Goal: Navigation & Orientation: Find specific page/section

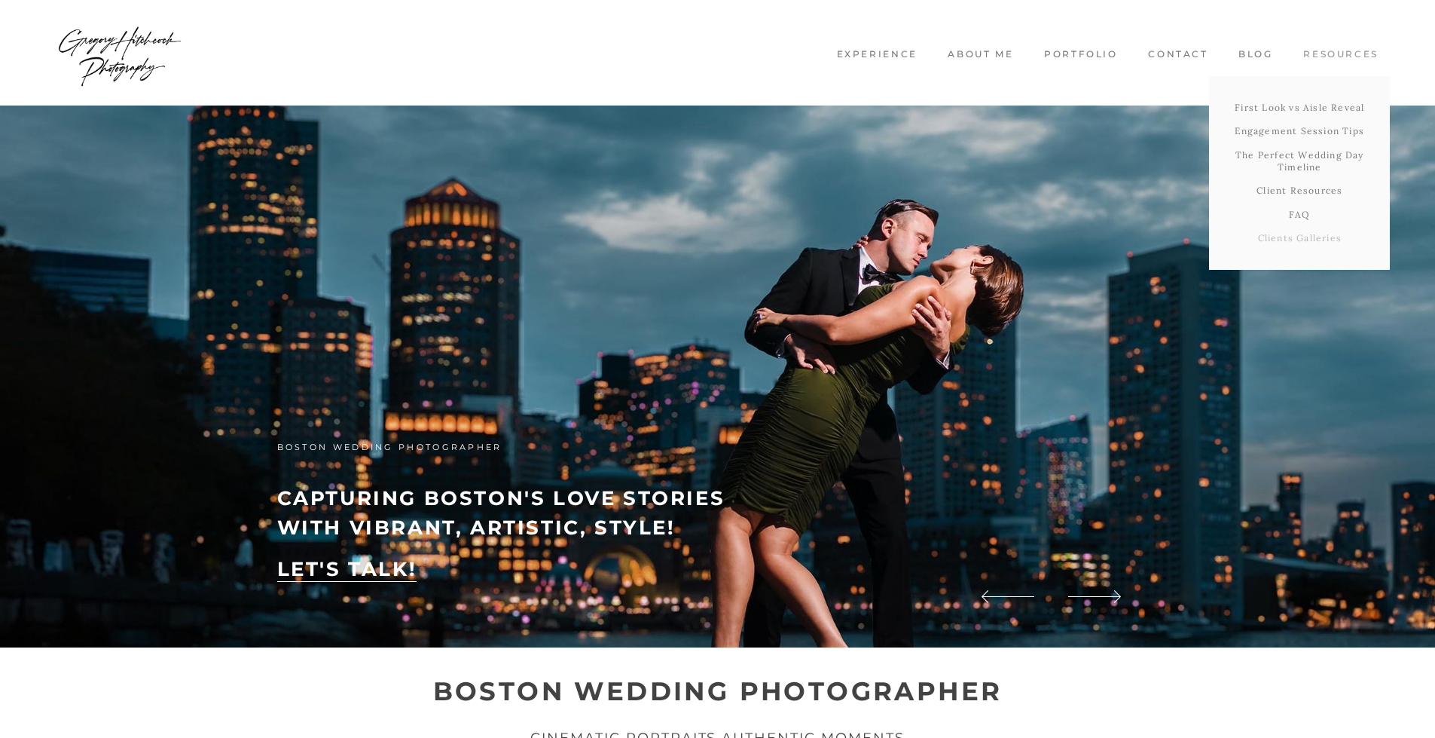
click at [1288, 241] on link "Clients Galleries" at bounding box center [1299, 238] width 181 height 24
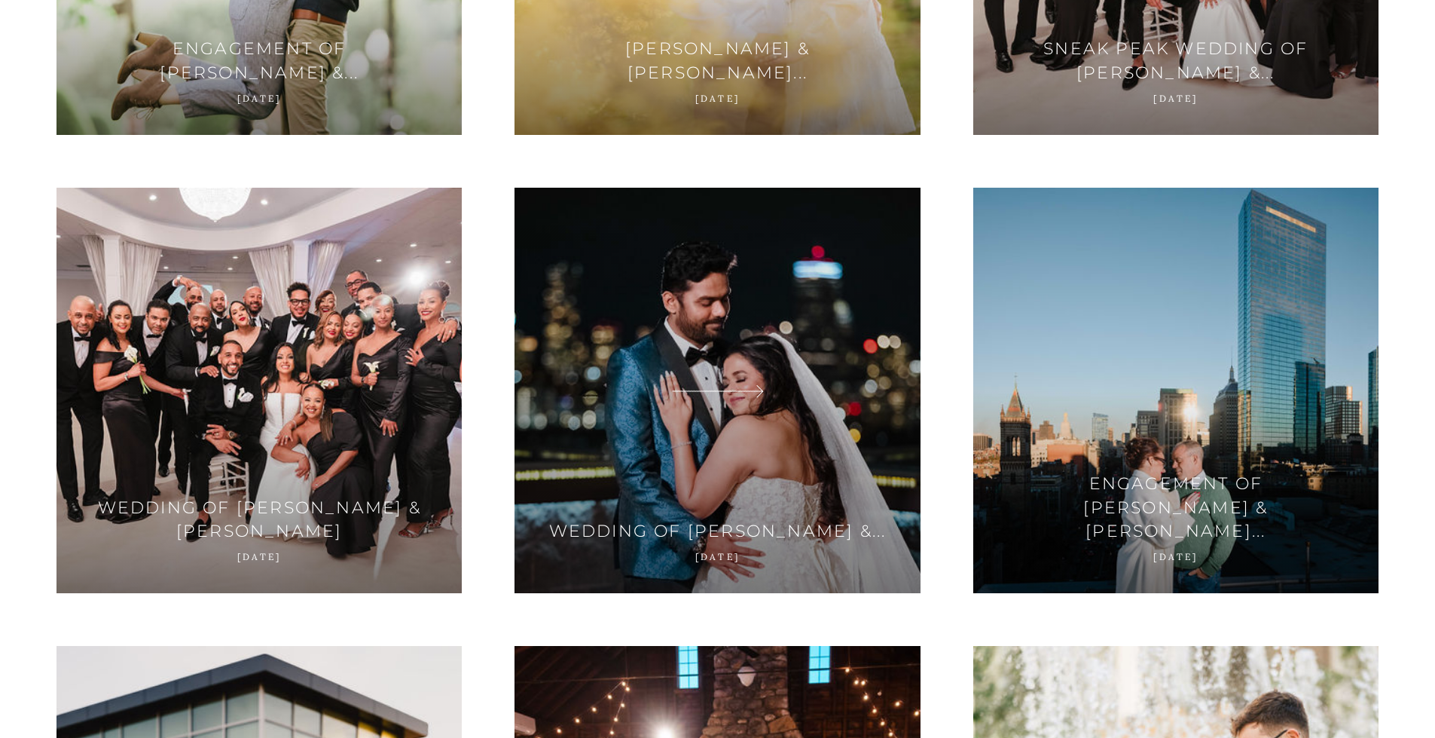
scroll to position [1507, 0]
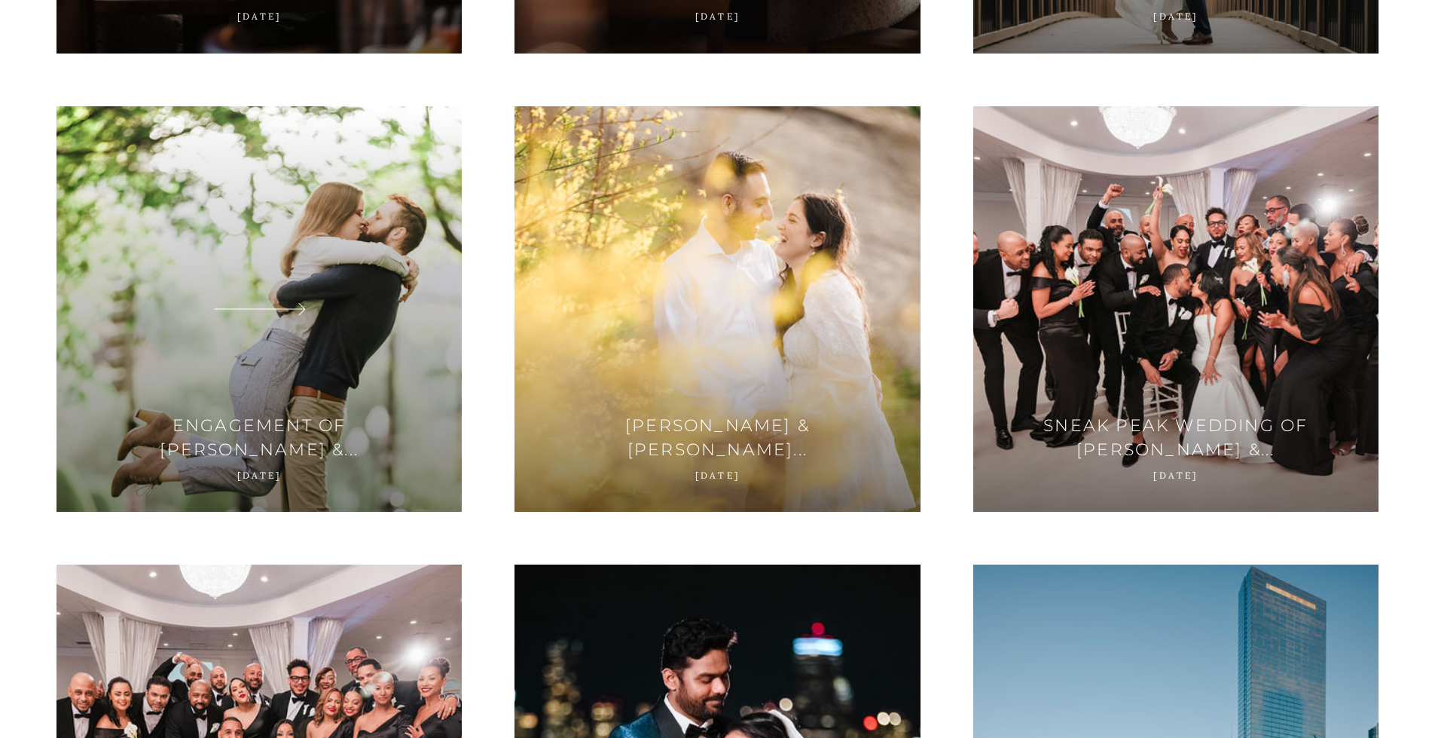
click at [278, 316] on span at bounding box center [259, 309] width 92 height 26
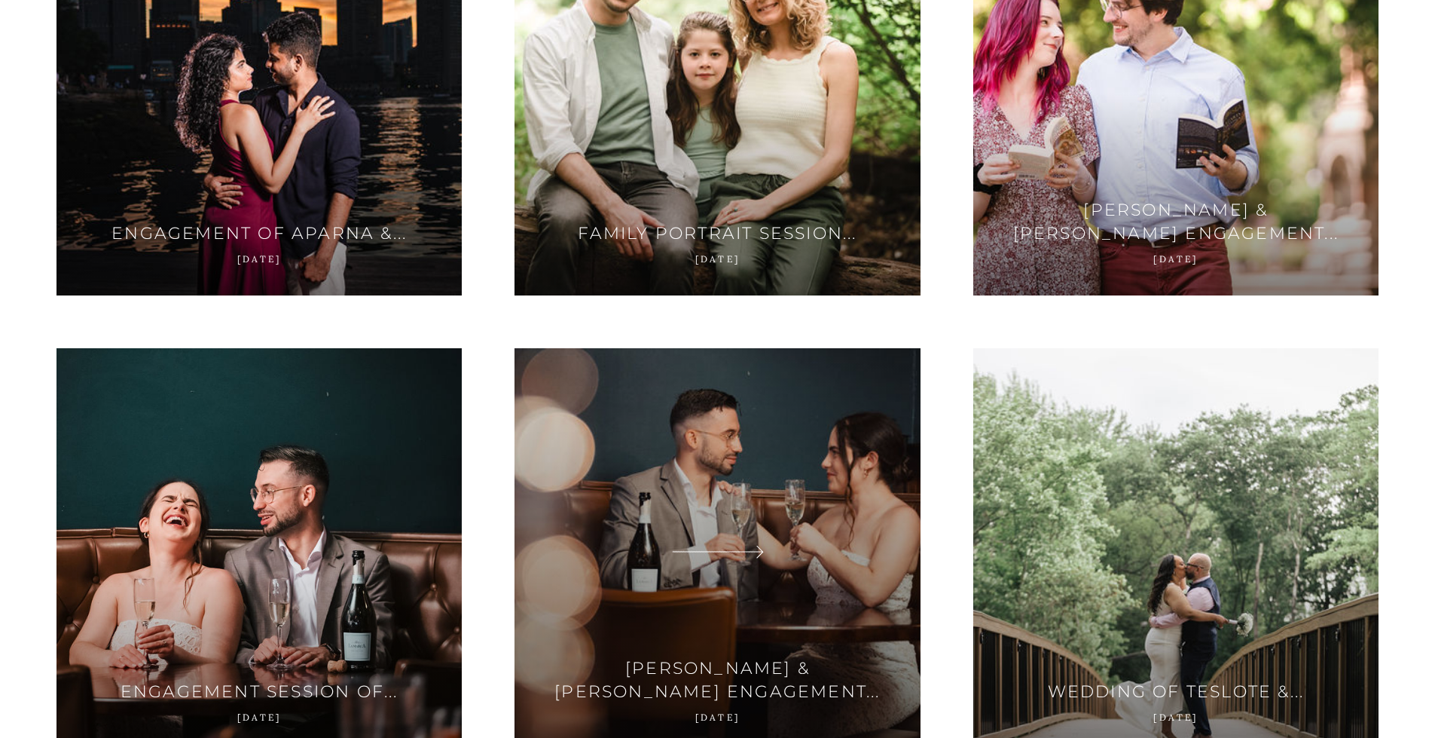
scroll to position [829, 0]
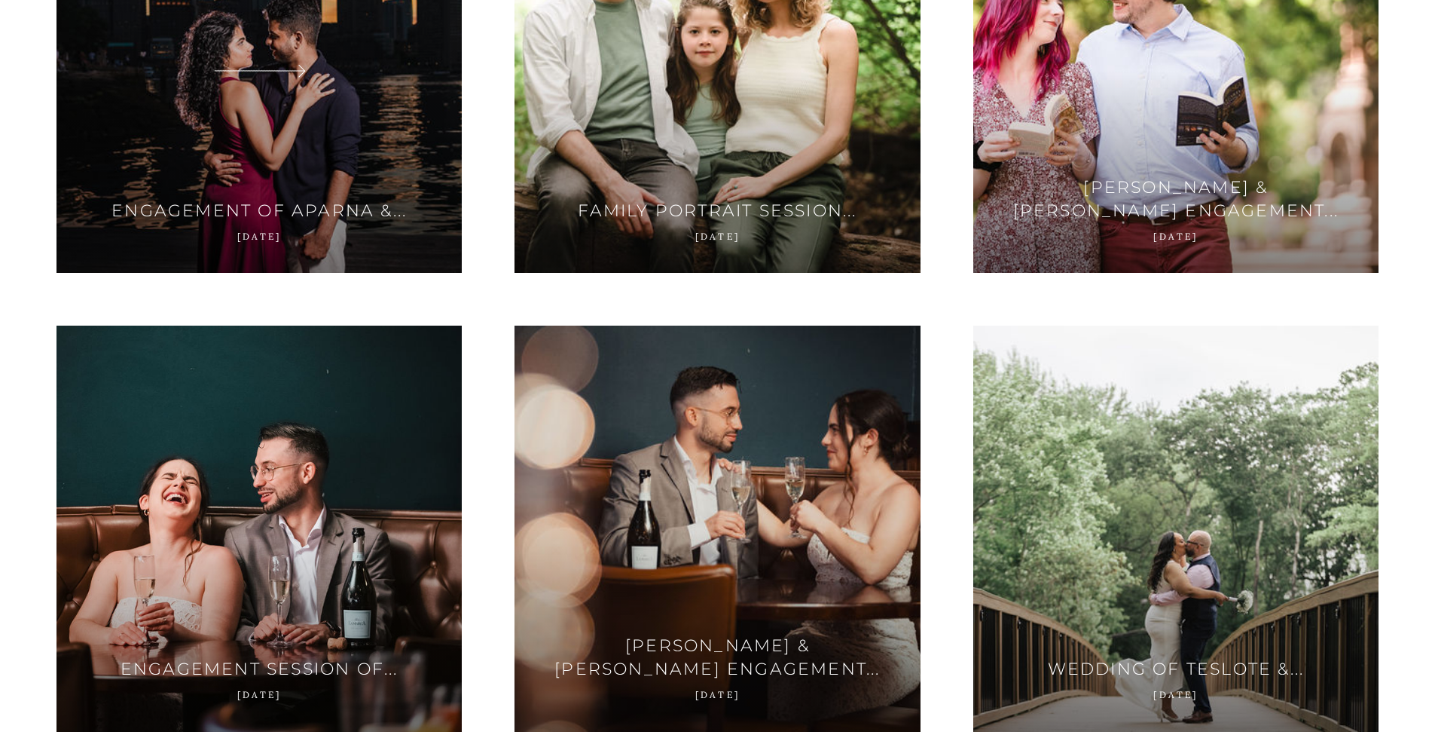
click at [258, 156] on div at bounding box center [259, 69] width 405 height 405
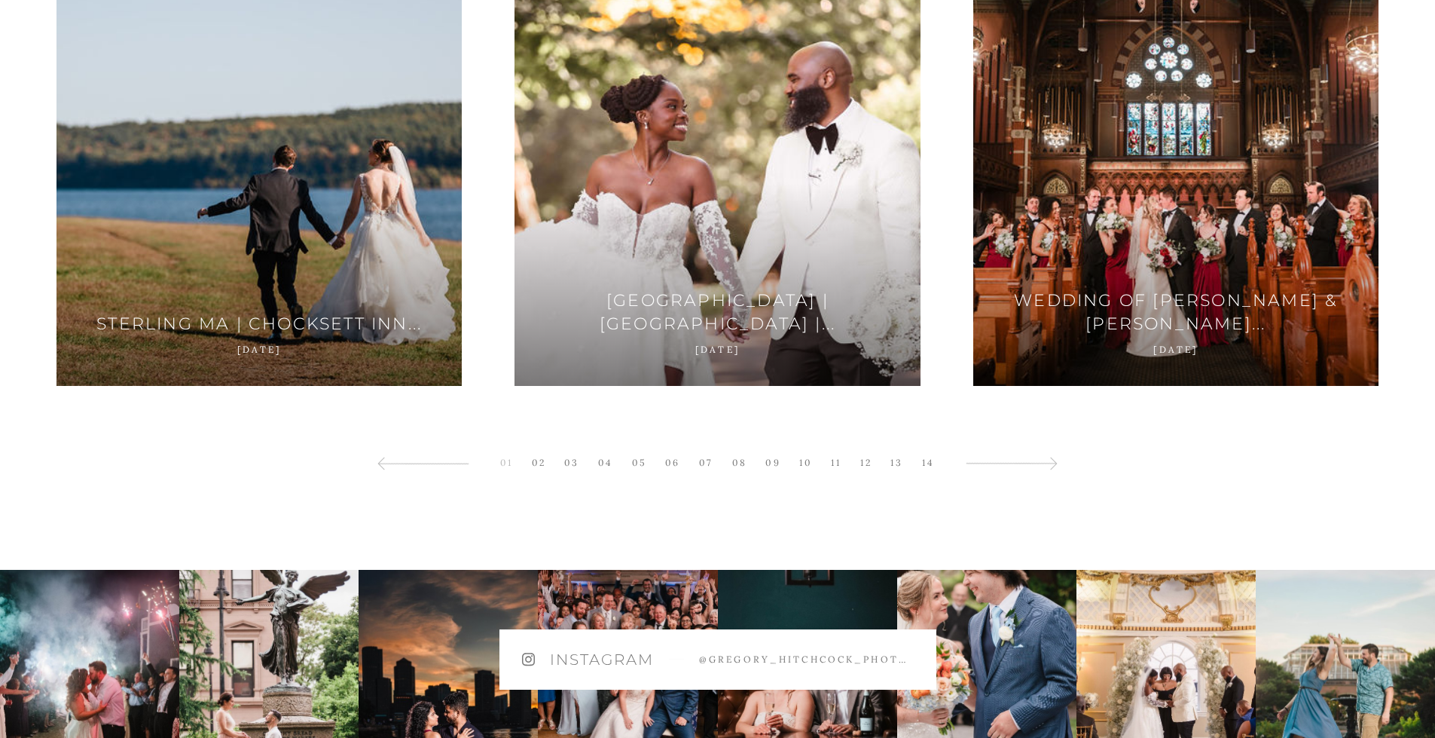
scroll to position [3541, 0]
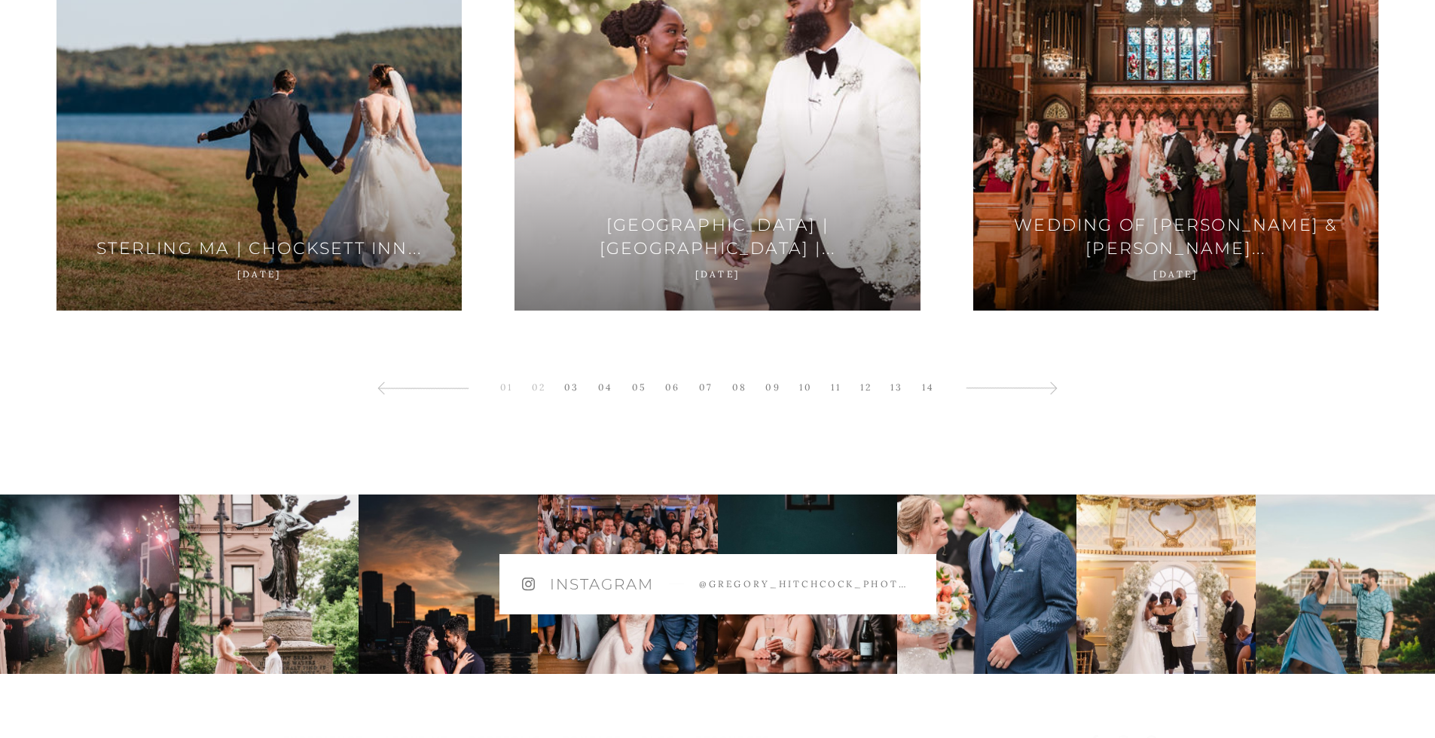
click at [545, 393] on link "02" at bounding box center [538, 387] width 29 height 20
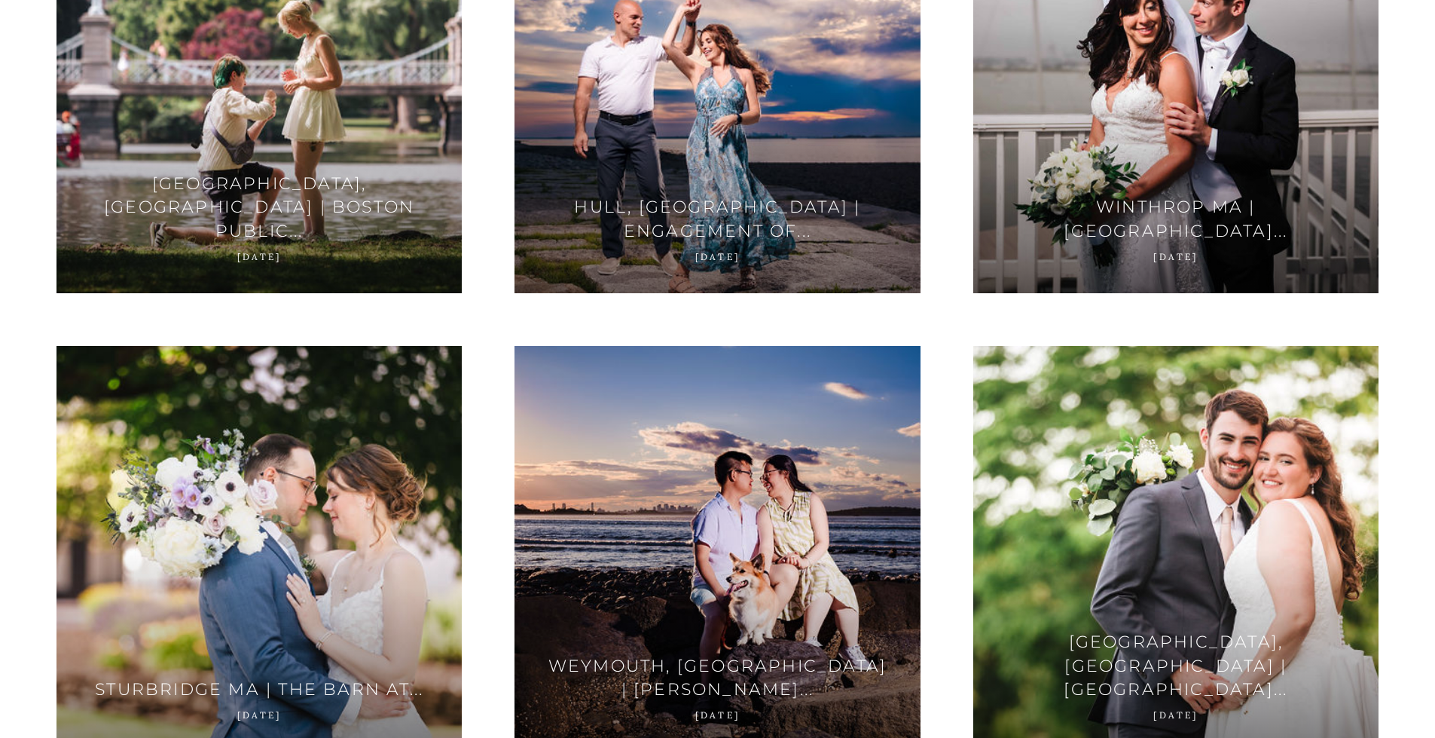
scroll to position [3376, 0]
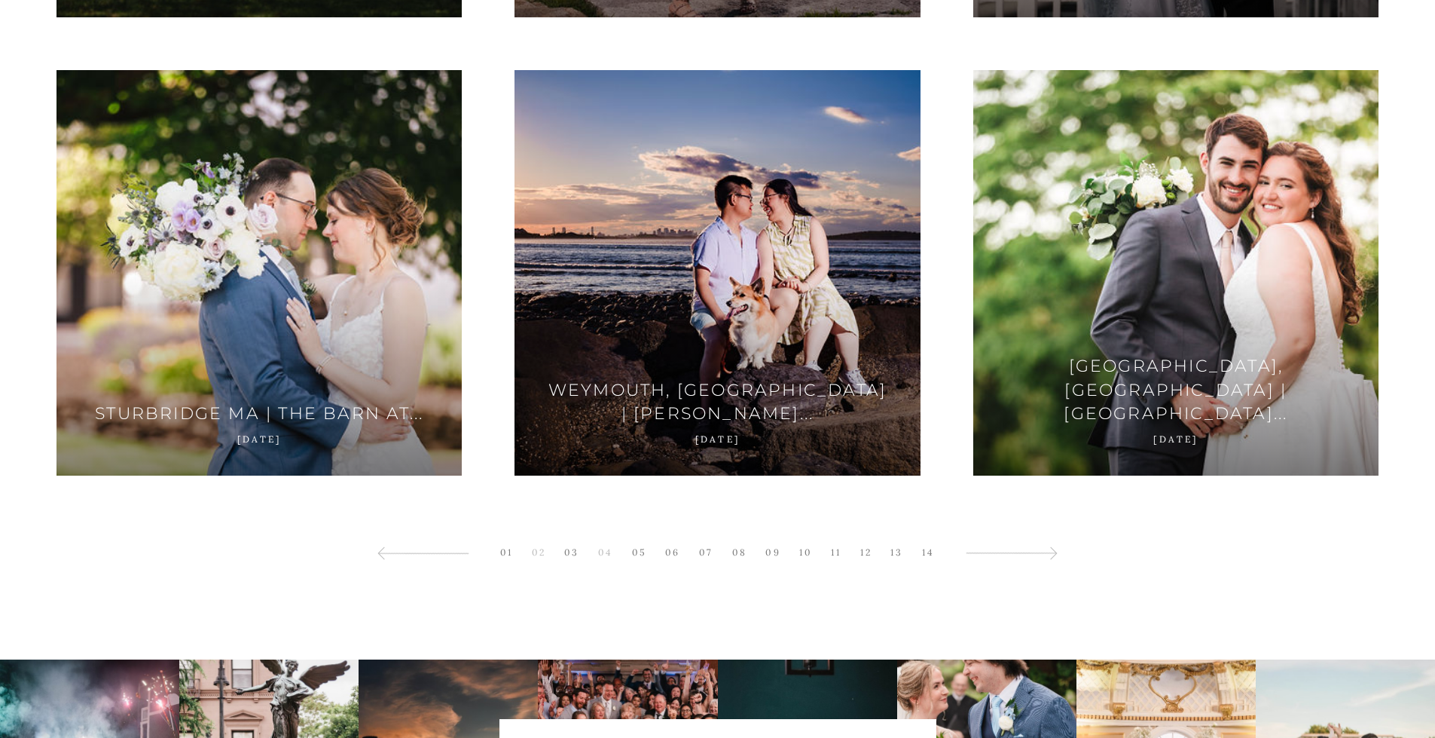
click at [613, 559] on link "04" at bounding box center [606, 552] width 30 height 20
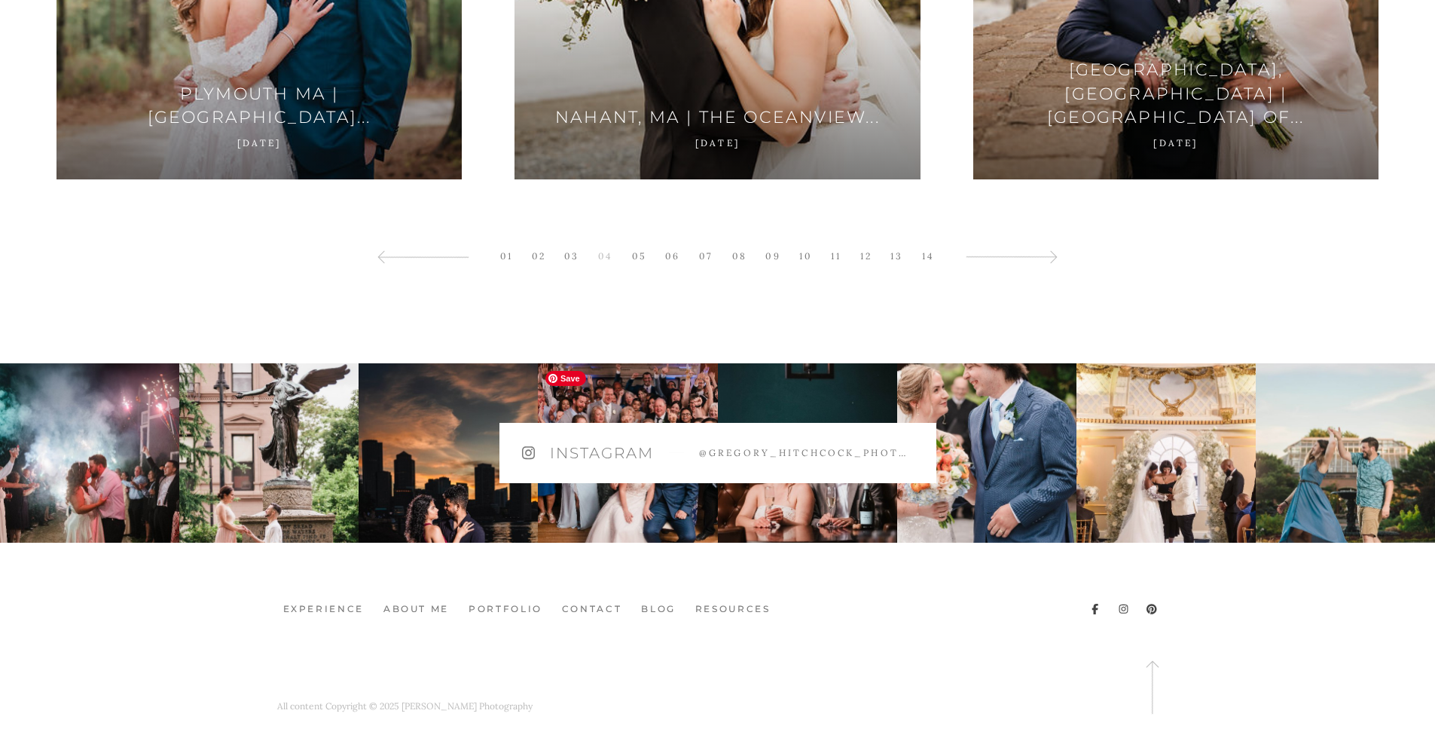
scroll to position [3678, 0]
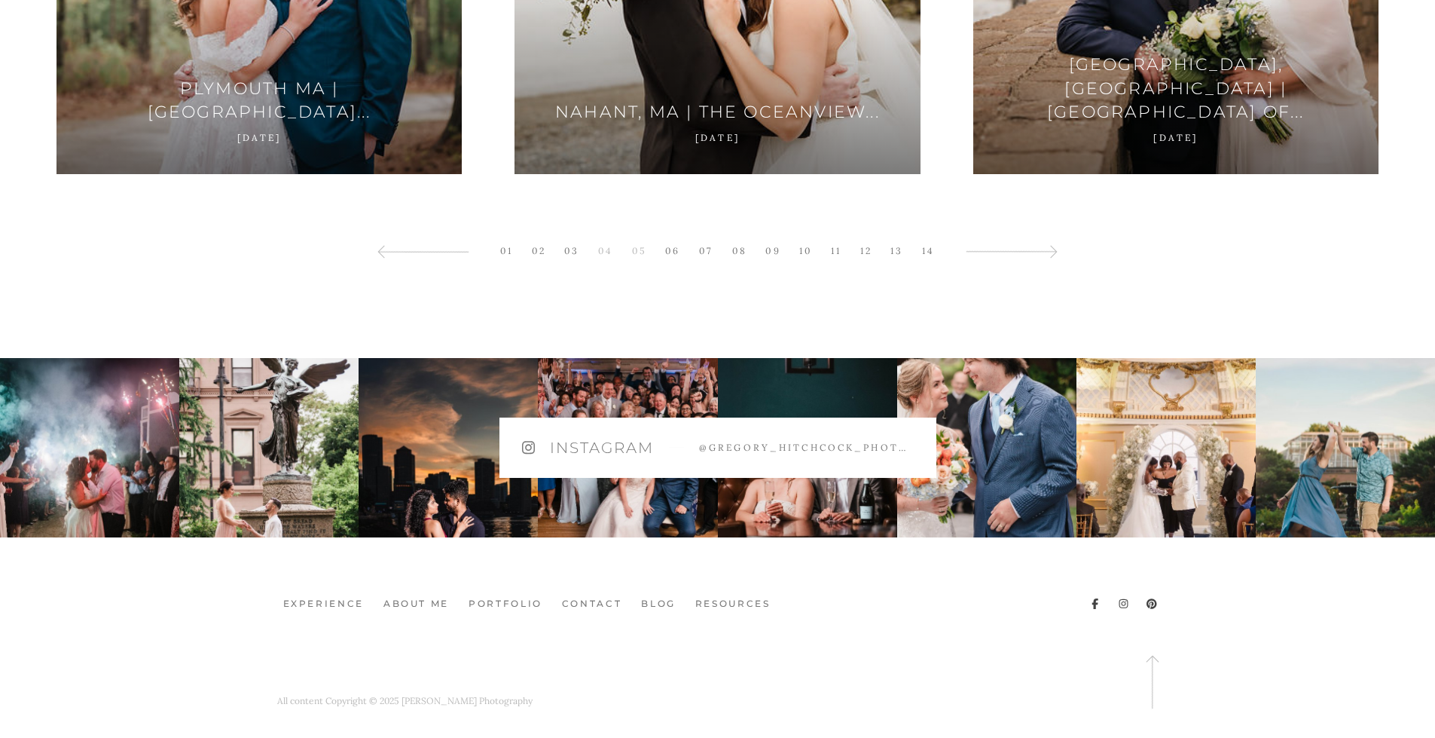
click at [640, 248] on link "05" at bounding box center [640, 250] width 30 height 20
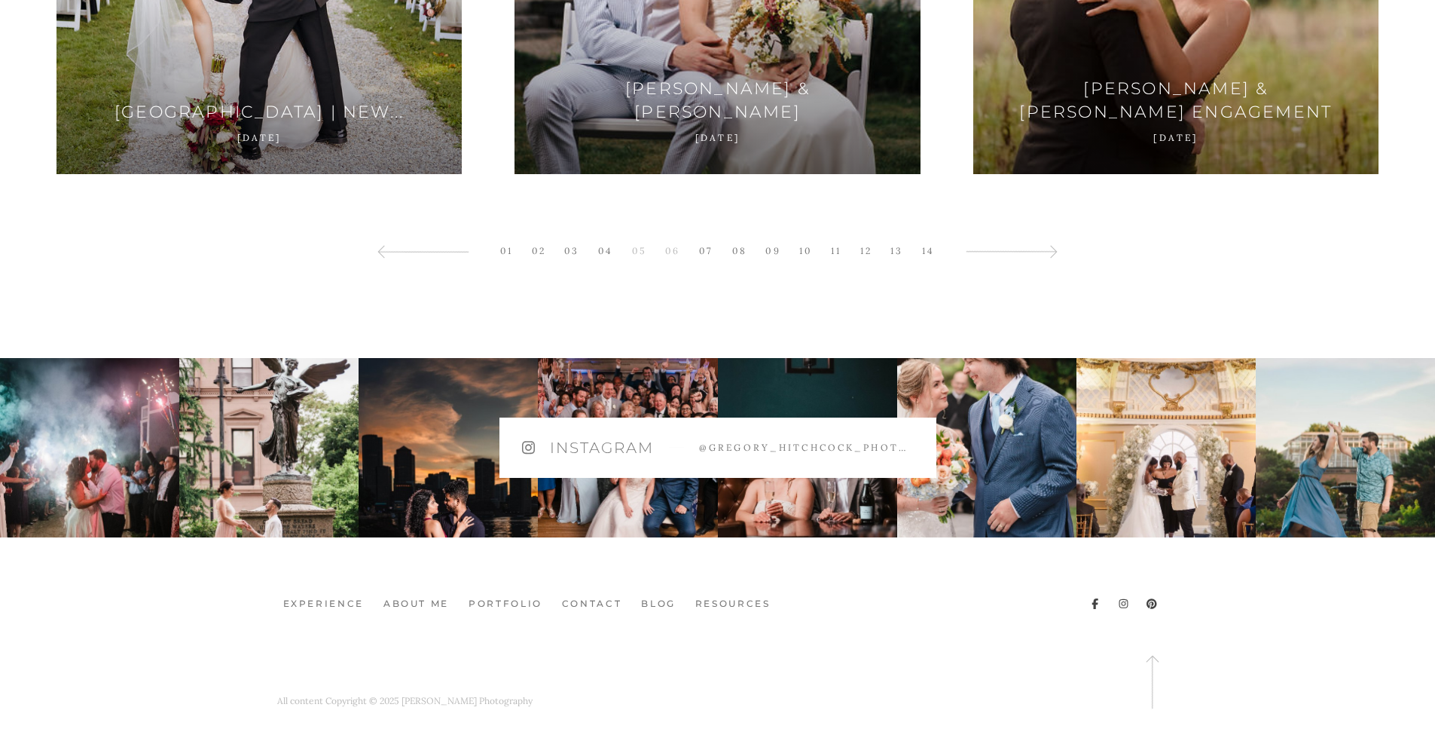
click at [672, 249] on link "06" at bounding box center [673, 250] width 30 height 20
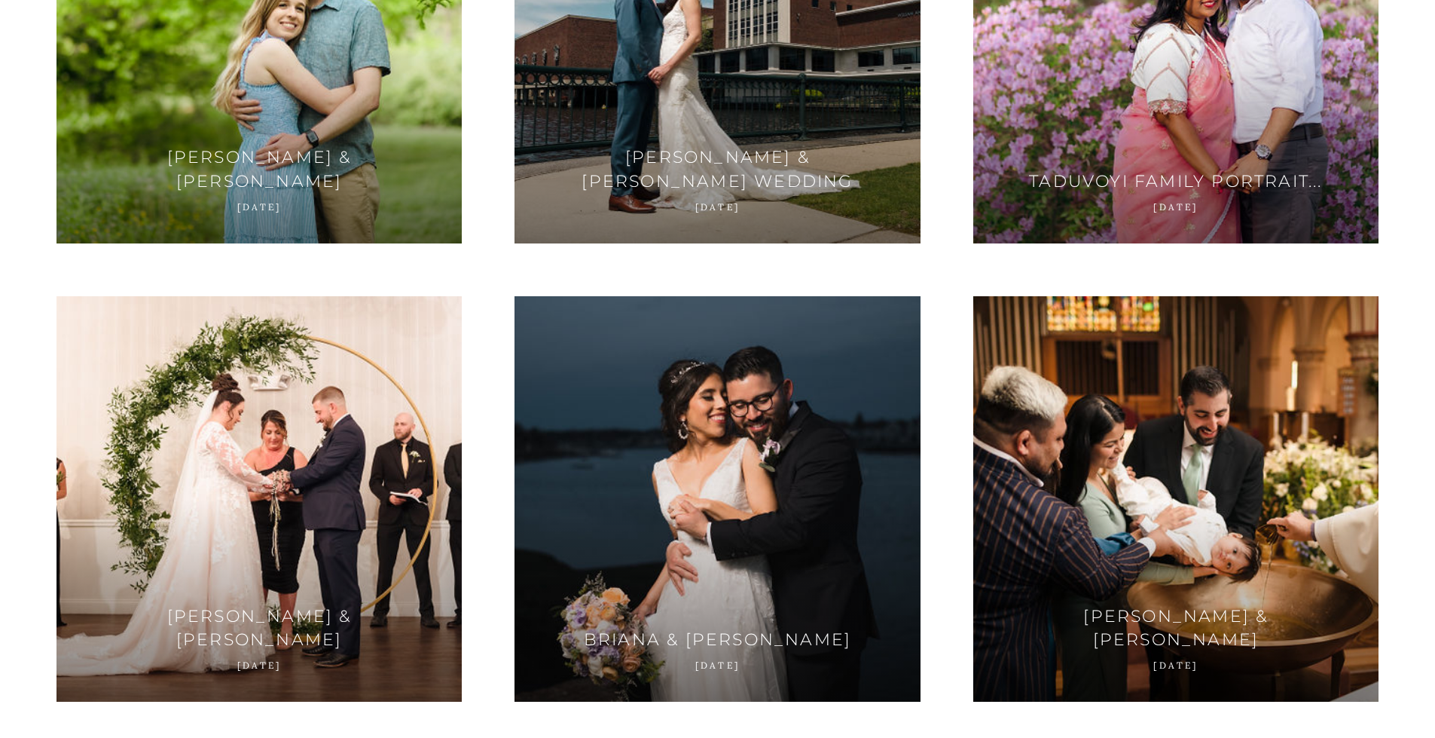
scroll to position [3695, 0]
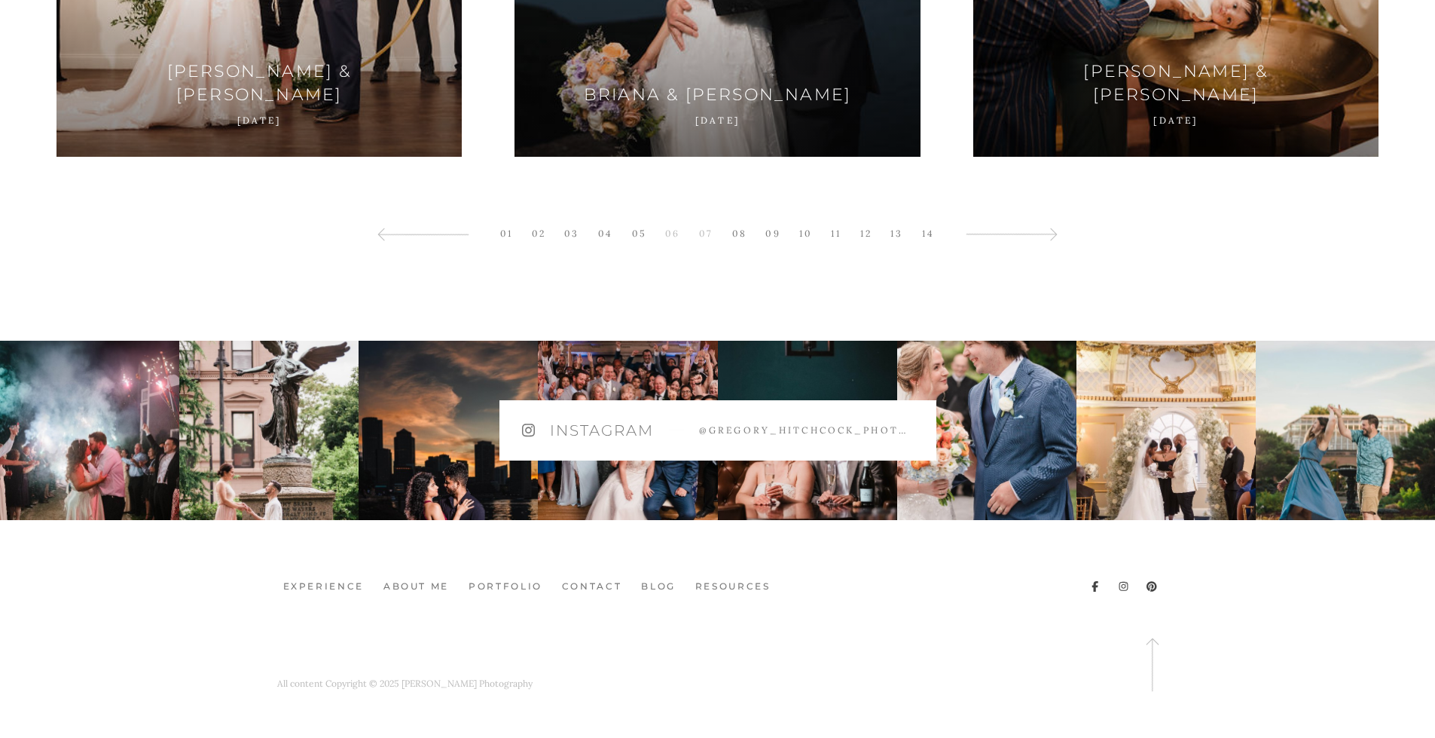
click at [706, 231] on link "07" at bounding box center [706, 233] width 29 height 20
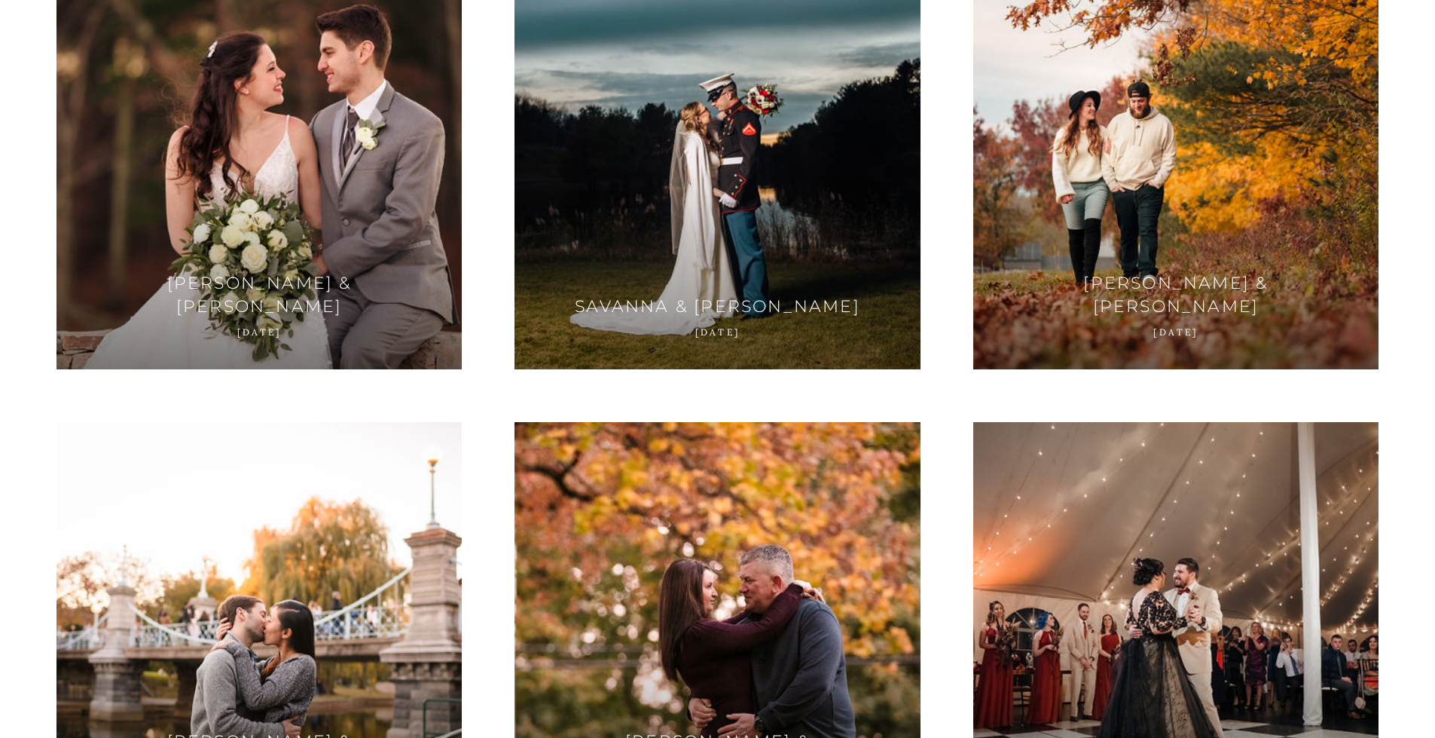
scroll to position [1417, 0]
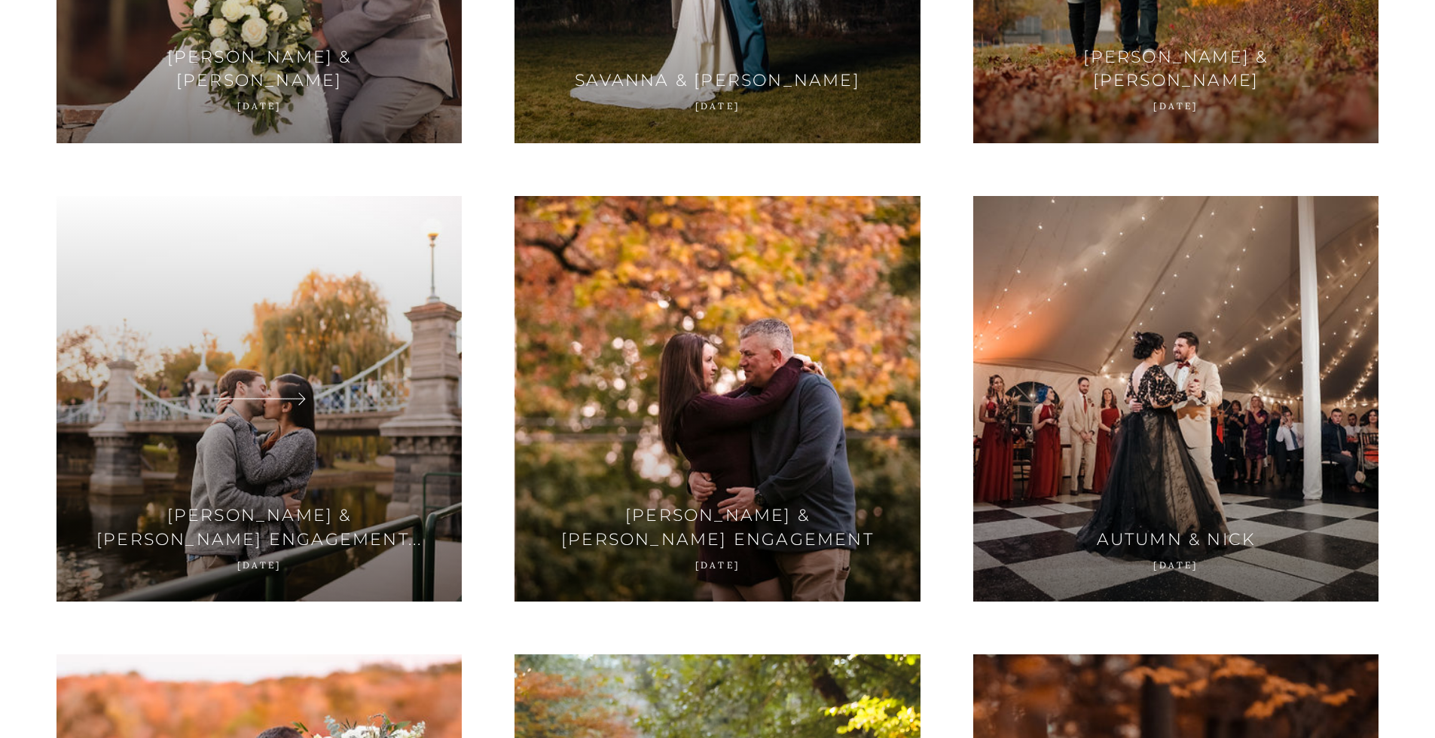
click at [283, 322] on div at bounding box center [259, 398] width 405 height 405
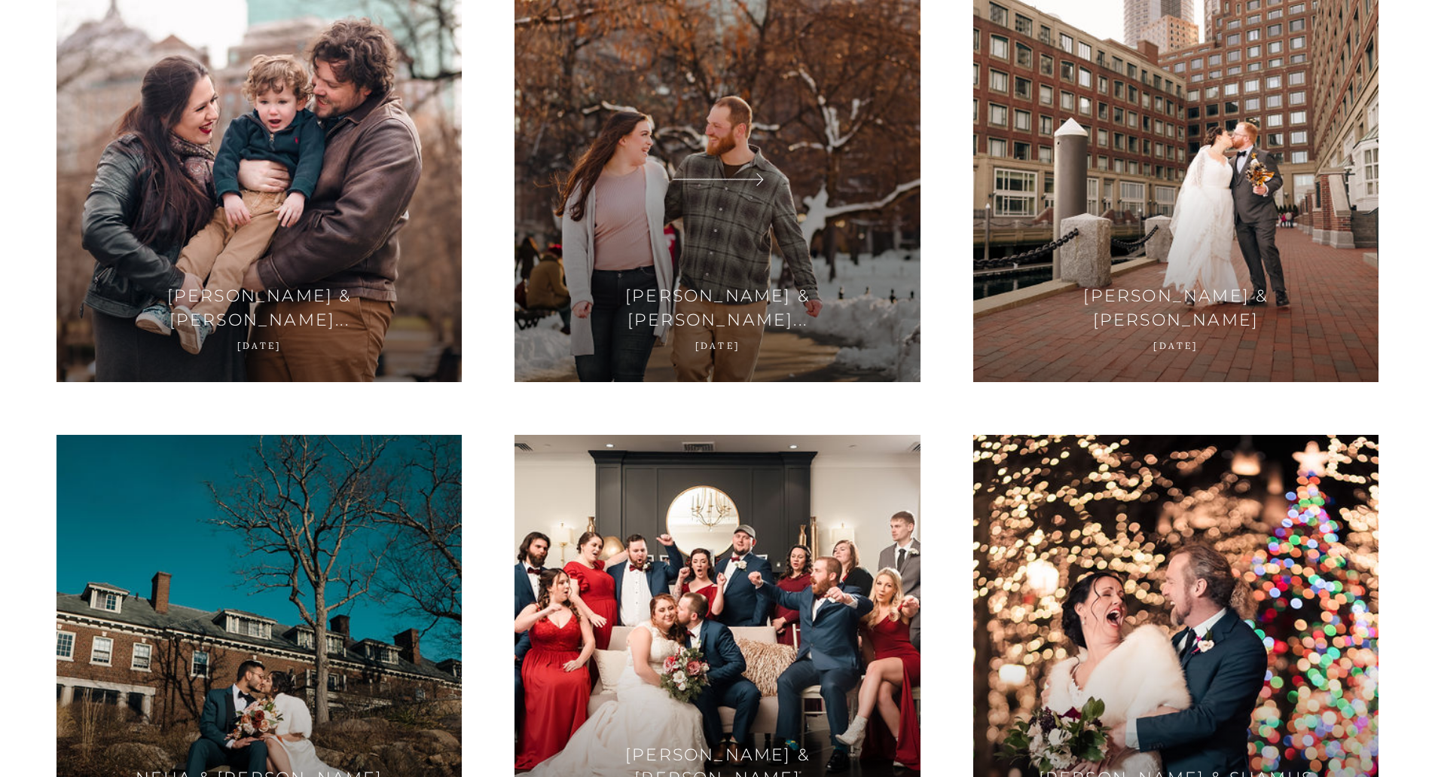
scroll to position [0, 0]
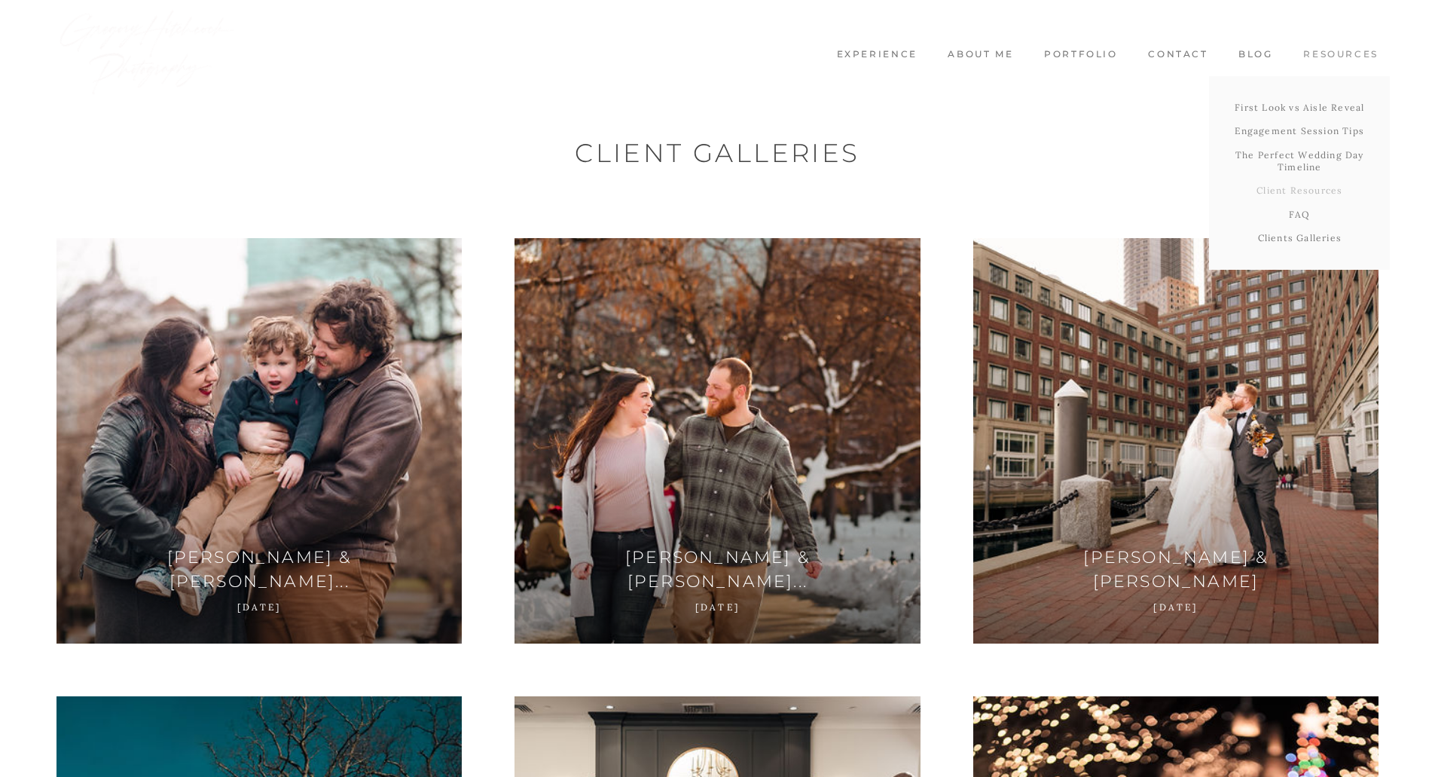
click at [1298, 197] on link "Client Resources" at bounding box center [1299, 191] width 181 height 24
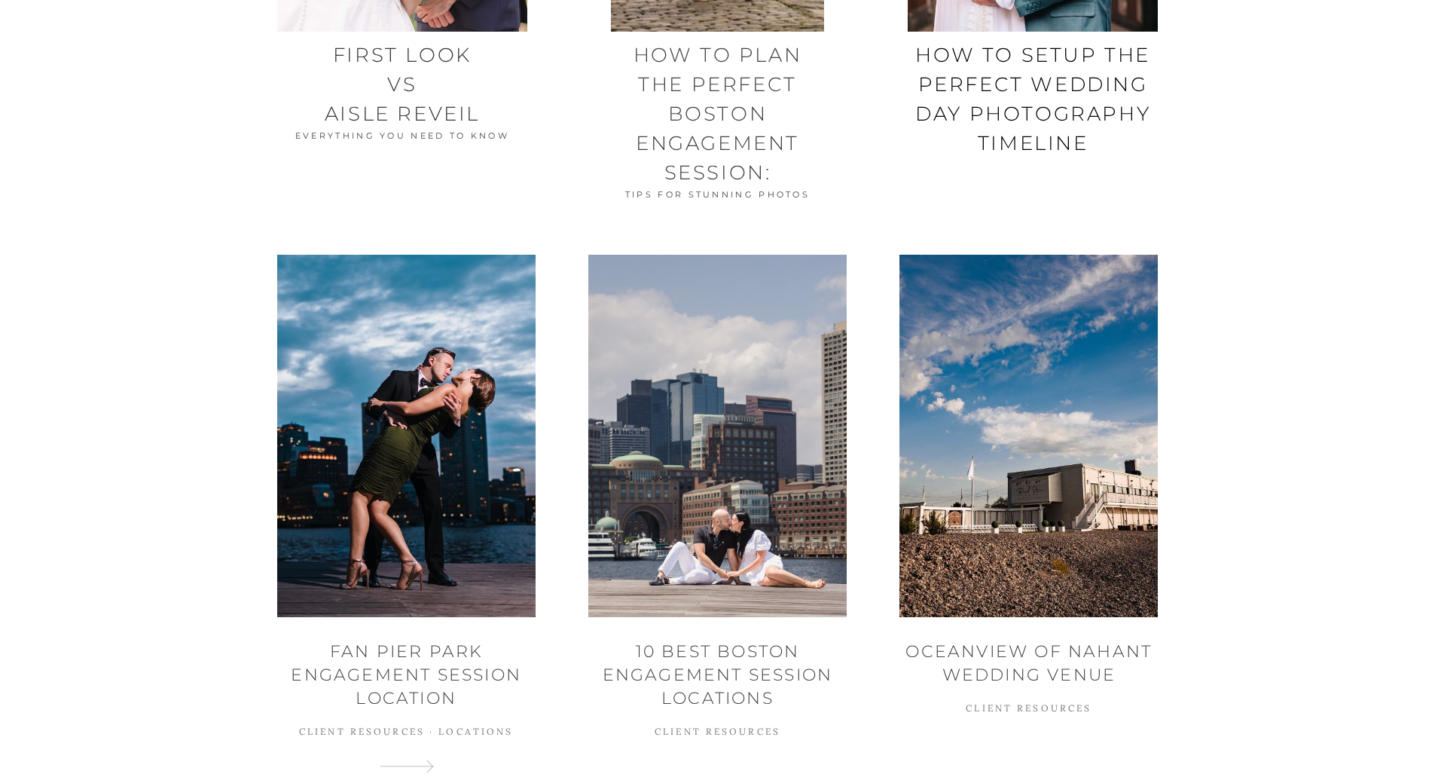
scroll to position [452, 0]
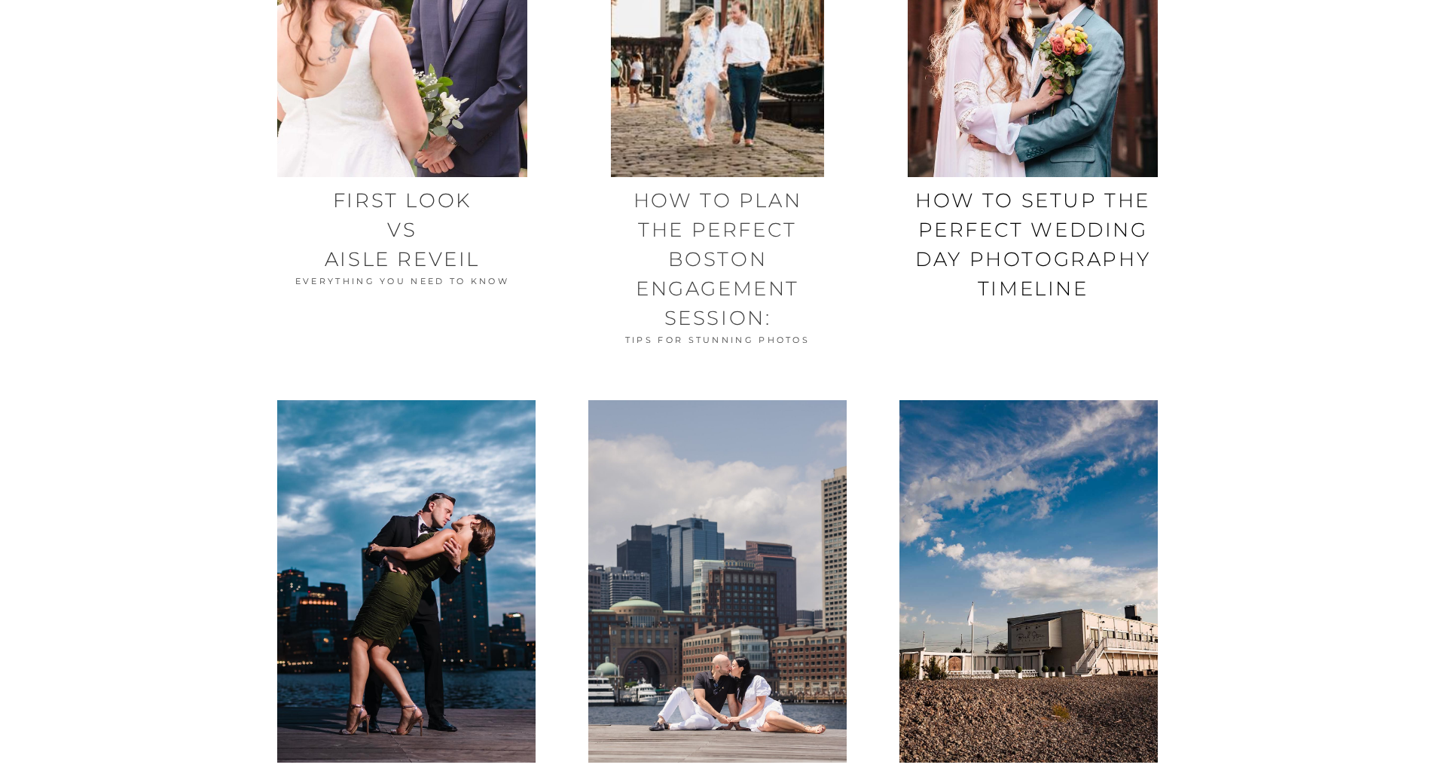
click at [708, 234] on span "How to Plan the Perfect Boston Engagement Session:" at bounding box center [722, 259] width 176 height 142
click at [726, 201] on span "How to Plan the Perfect Boston Engagement Session:" at bounding box center [722, 259] width 176 height 142
click at [689, 130] on img at bounding box center [717, 16] width 213 height 322
click at [690, 130] on img at bounding box center [717, 16] width 213 height 322
drag, startPoint x: 690, startPoint y: 130, endPoint x: 689, endPoint y: 304, distance: 174.0
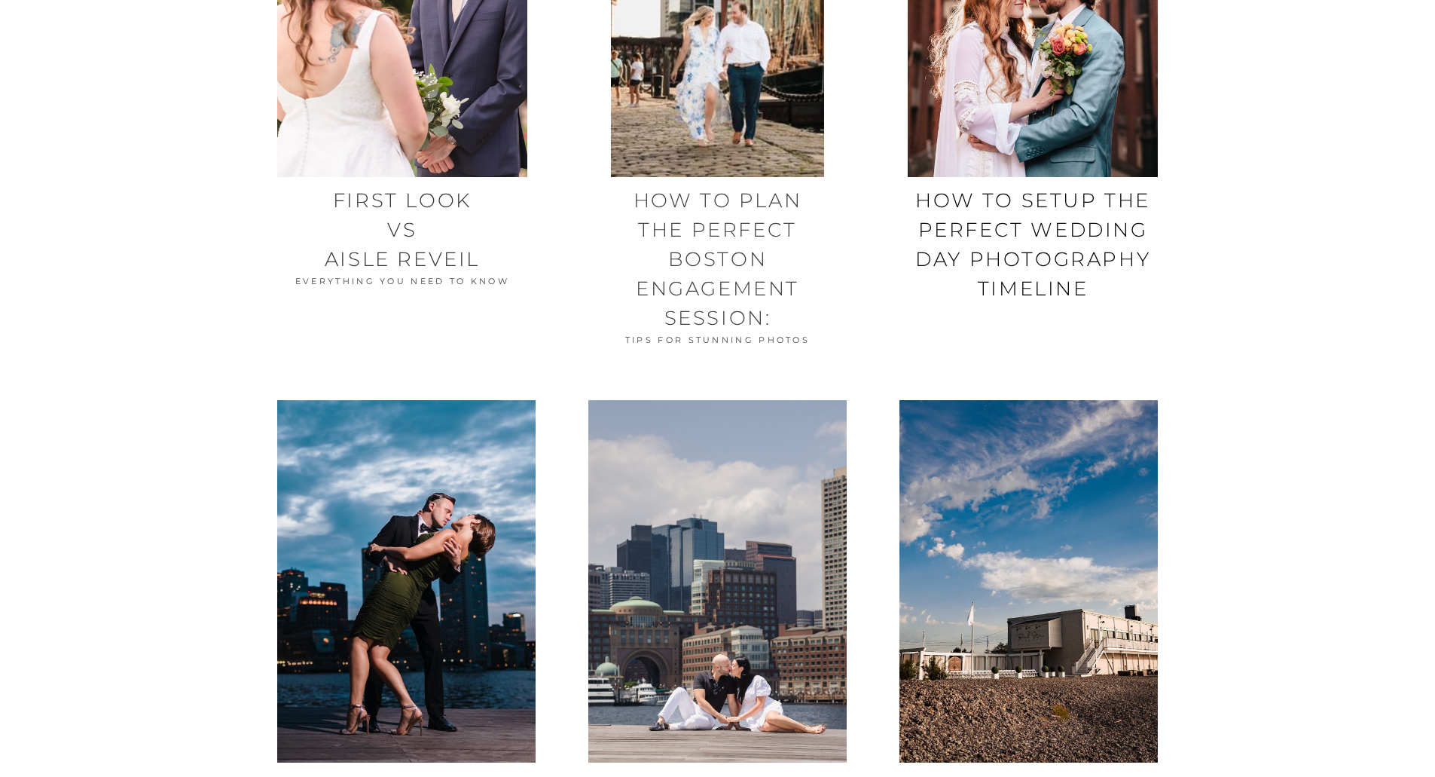
click at [690, 165] on img at bounding box center [717, 16] width 213 height 322
drag, startPoint x: 688, startPoint y: 349, endPoint x: 692, endPoint y: 340, distance: 9.8
click at [689, 348] on h6 at bounding box center [717, 354] width 213 height 14
click at [692, 340] on span "﻿ Tips for Stunning Photos" at bounding box center [717, 340] width 185 height 11
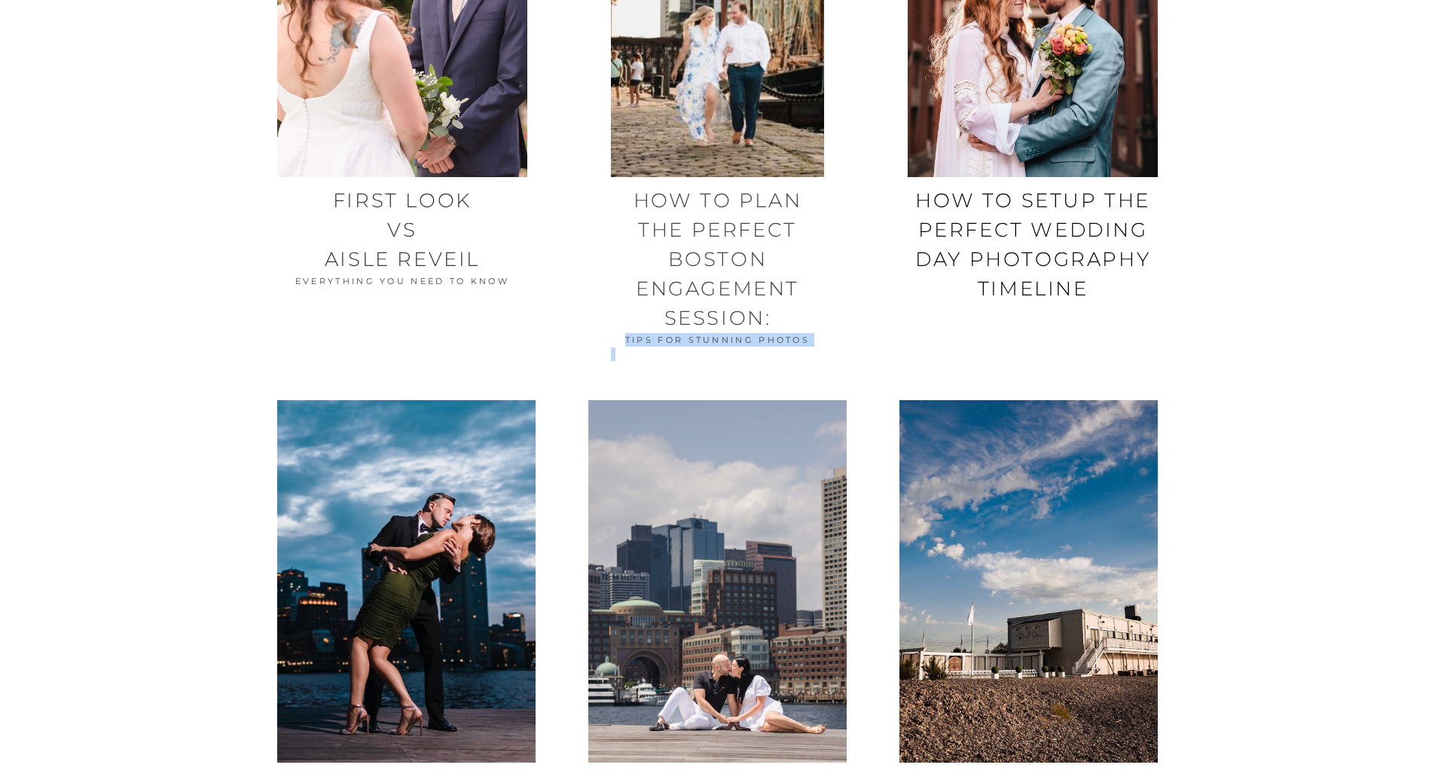
click at [693, 338] on span "﻿ Tips for Stunning Photos" at bounding box center [717, 340] width 185 height 11
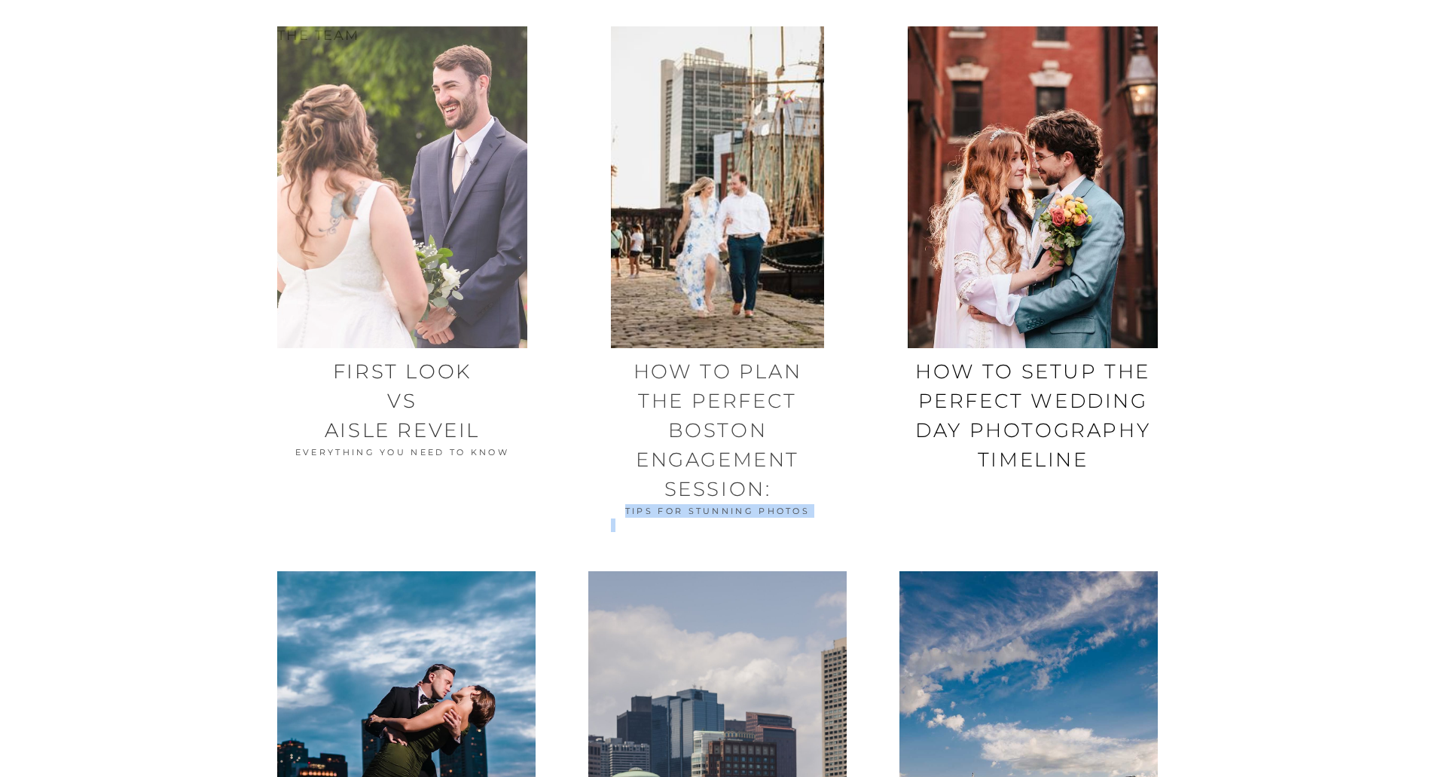
scroll to position [0, 0]
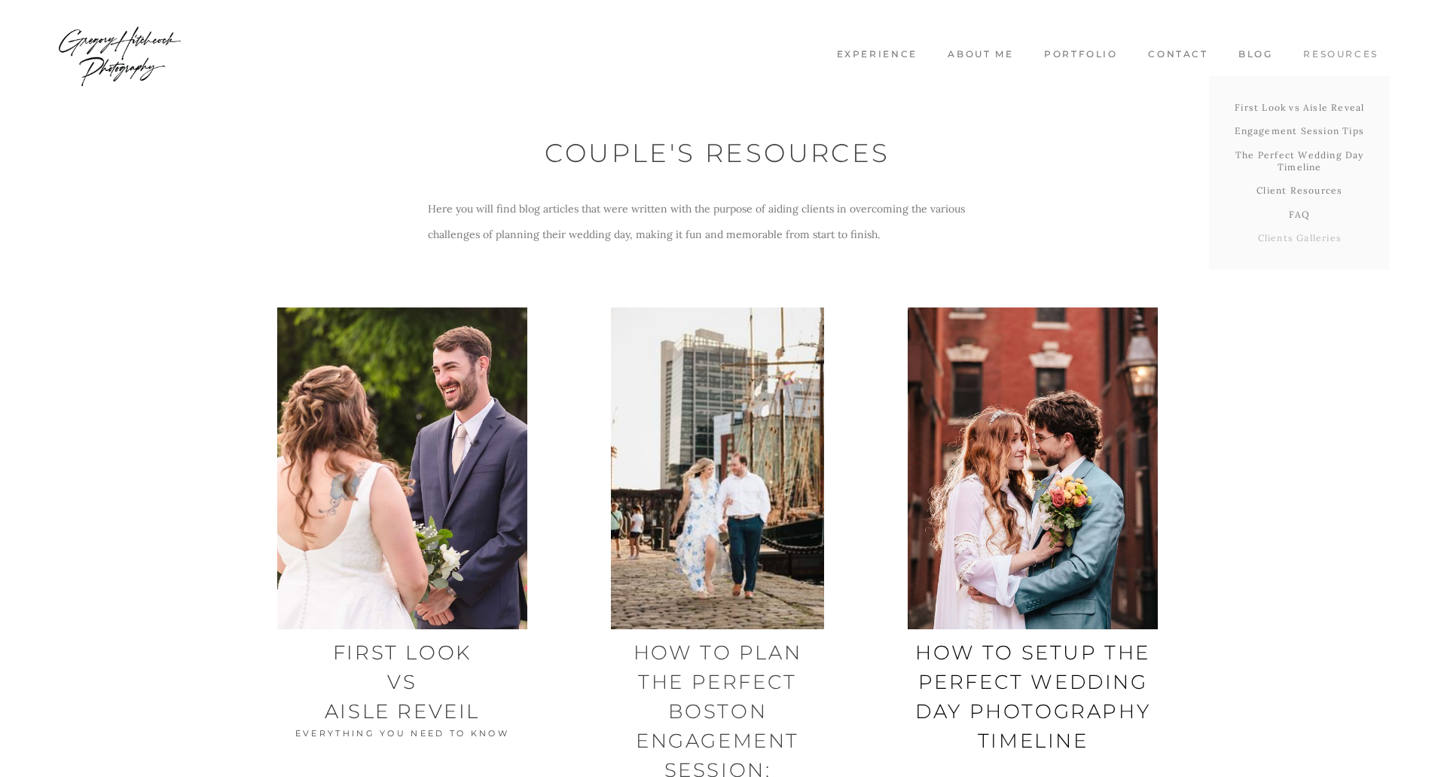
click at [1291, 236] on link "Clients Galleries" at bounding box center [1299, 238] width 181 height 24
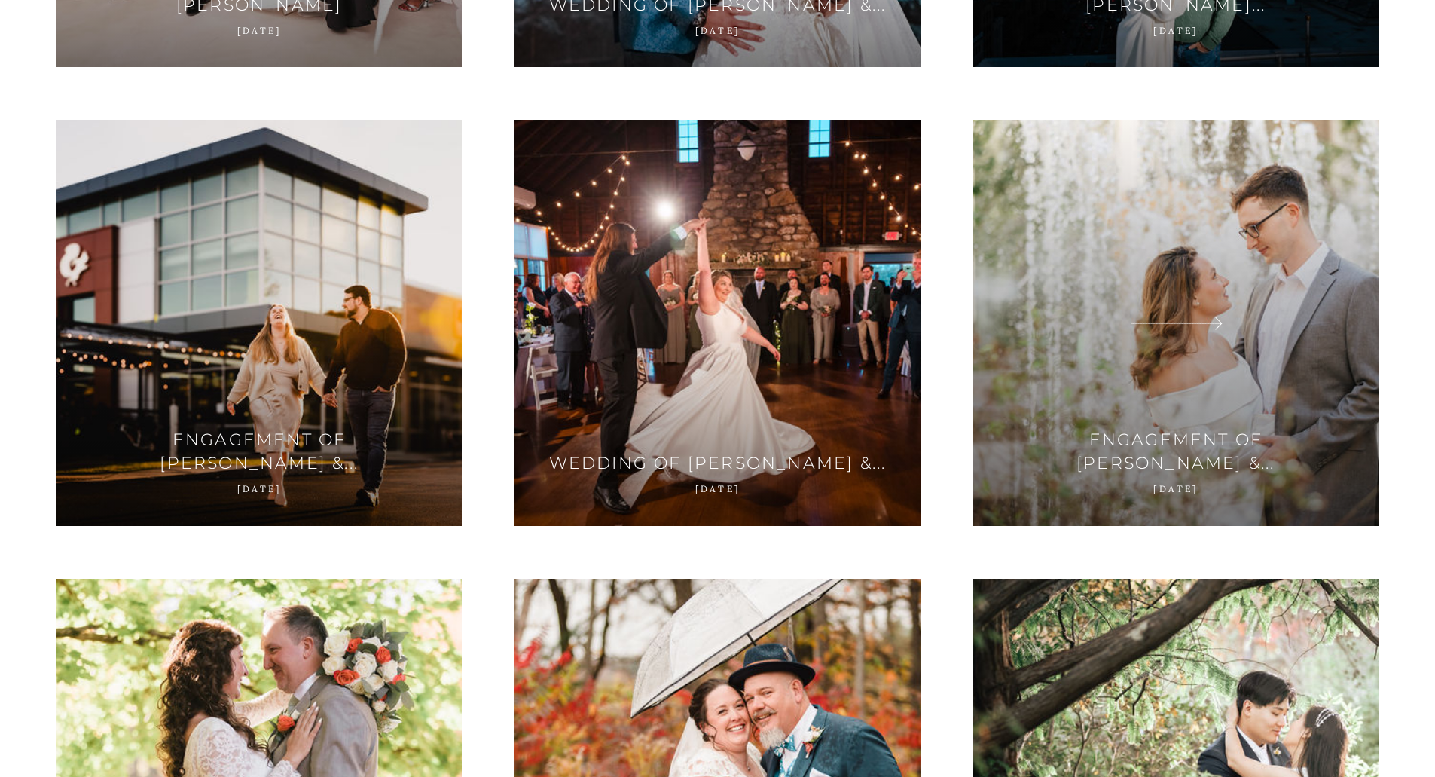
scroll to position [2411, 0]
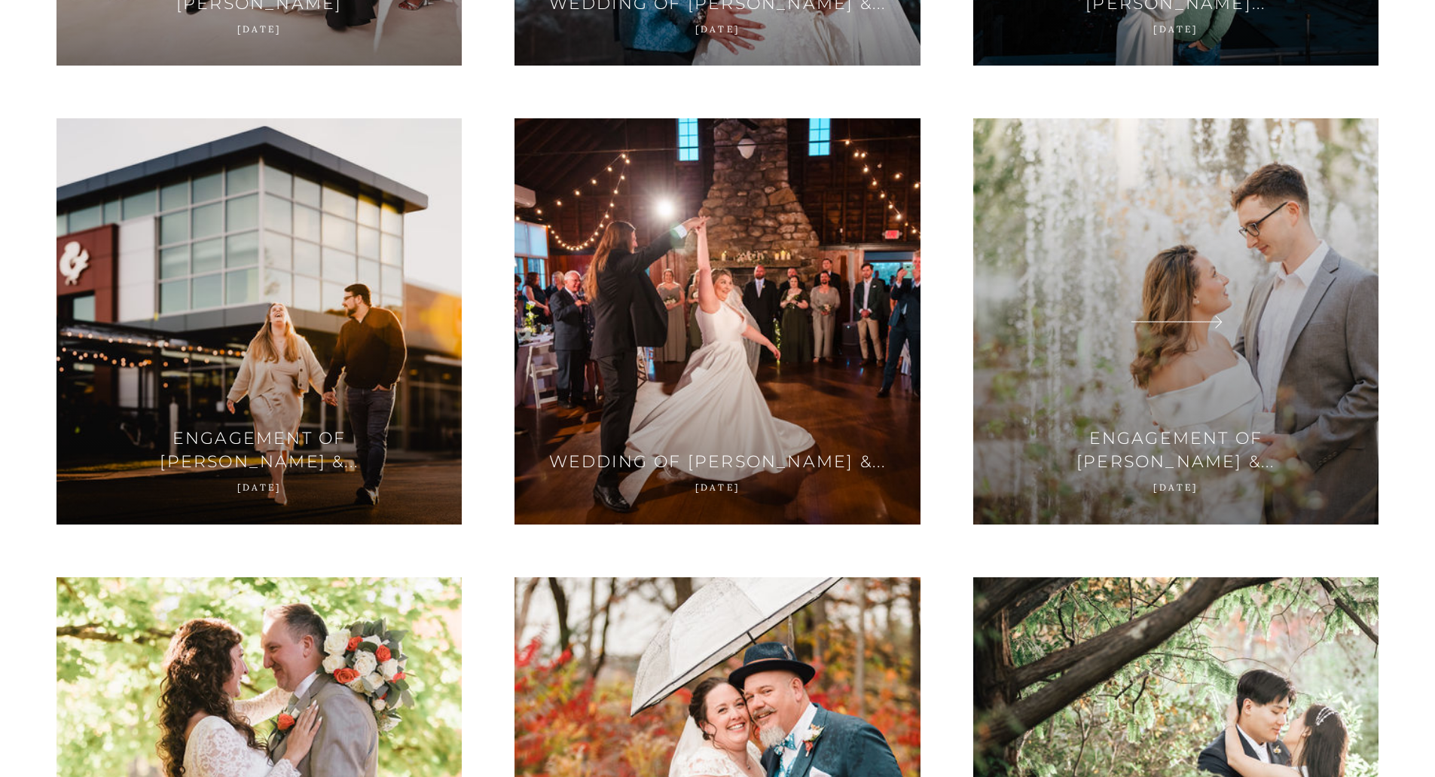
click at [1114, 273] on div at bounding box center [1175, 320] width 405 height 405
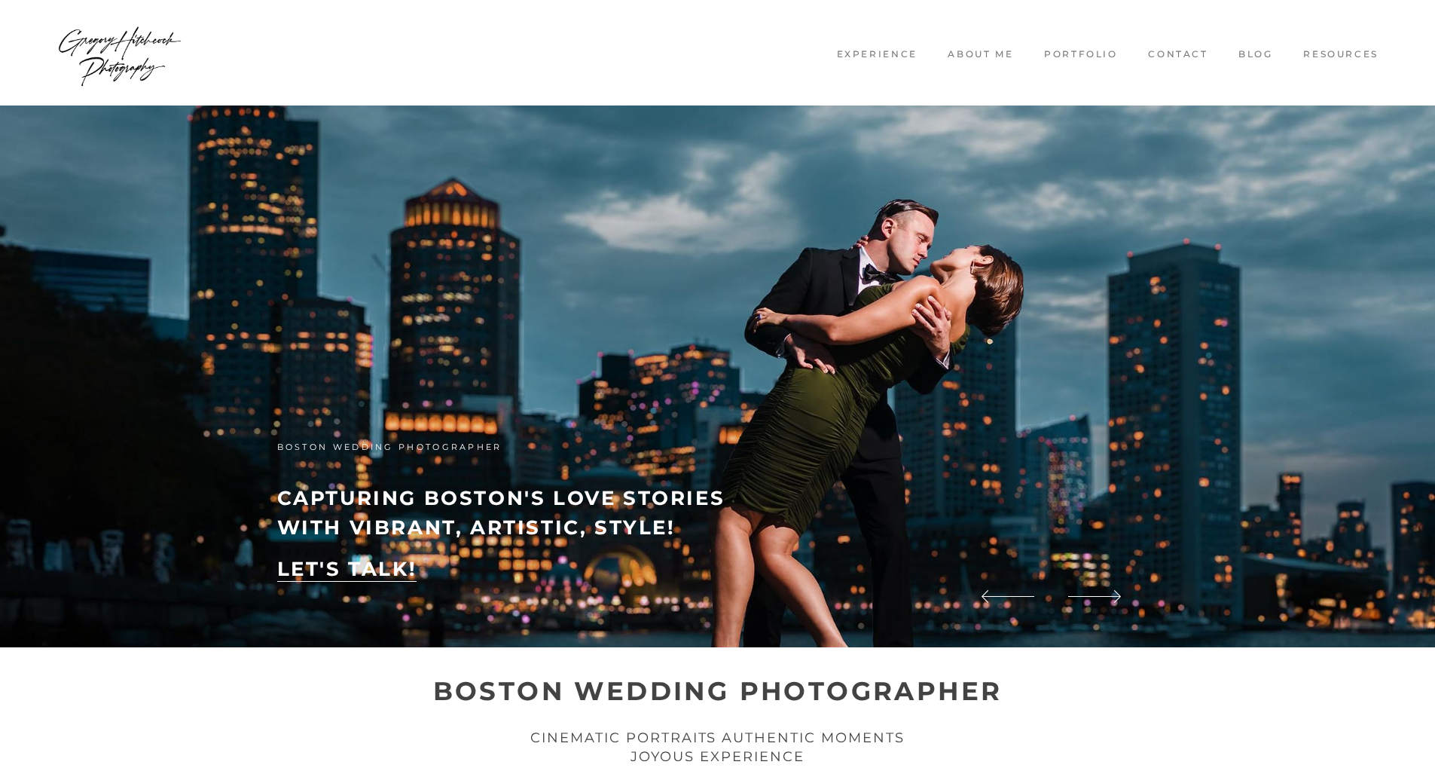
click at [1248, 51] on link "Blog" at bounding box center [1255, 54] width 57 height 13
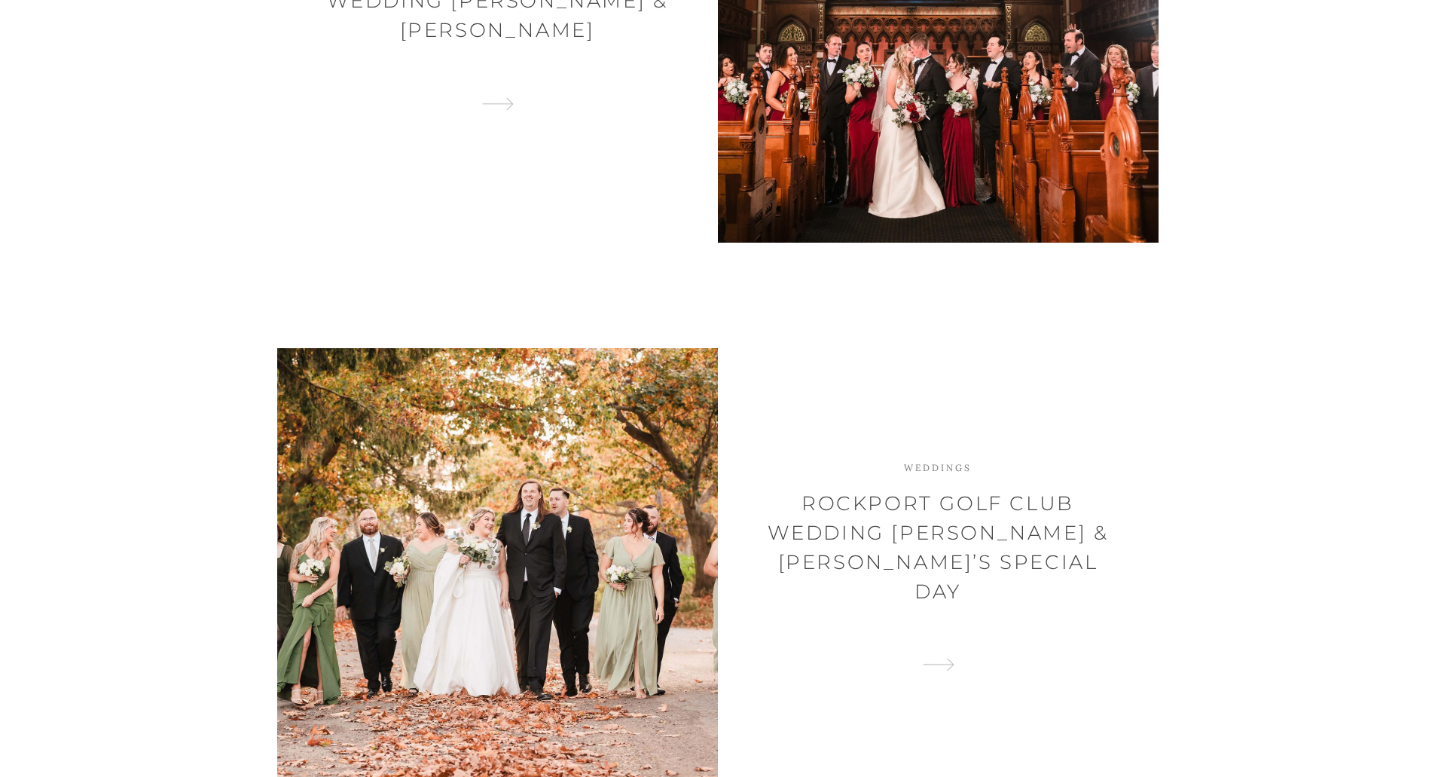
scroll to position [1432, 0]
